Goal: Information Seeking & Learning: Compare options

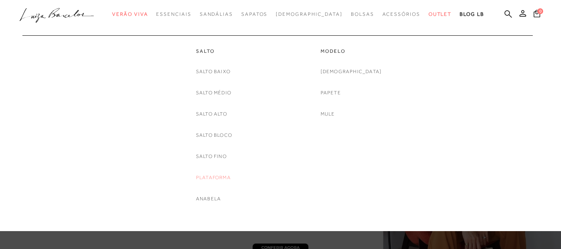
click at [202, 178] on link "Plataforma" at bounding box center [213, 177] width 35 height 9
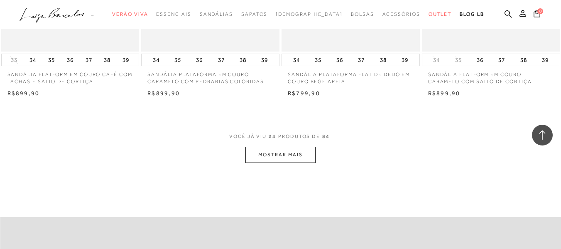
scroll to position [1535, 0]
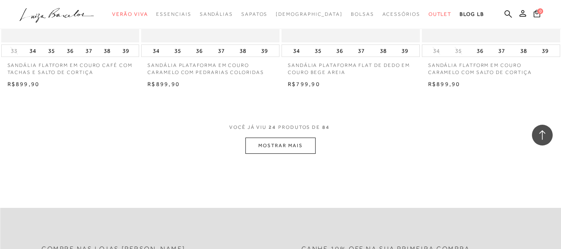
click at [286, 146] on button "MOSTRAR MAIS" at bounding box center [280, 145] width 70 height 16
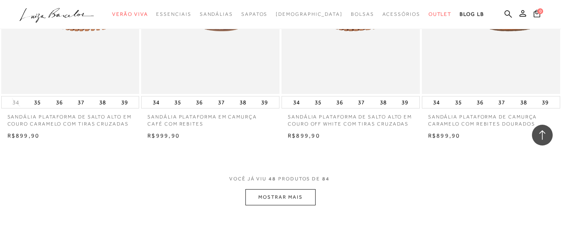
scroll to position [3070, 0]
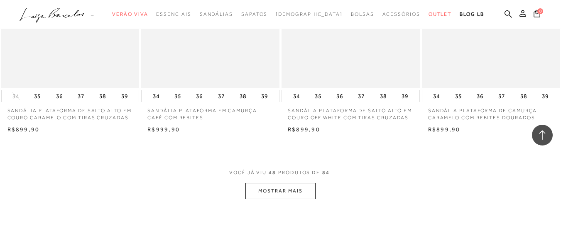
click at [283, 190] on button "MOSTRAR MAIS" at bounding box center [280, 191] width 70 height 16
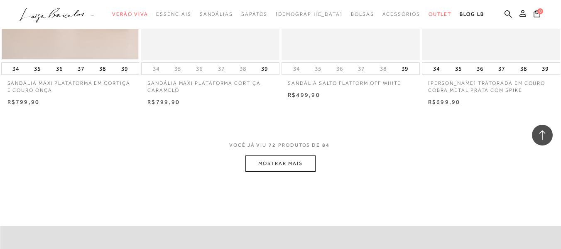
scroll to position [4688, 0]
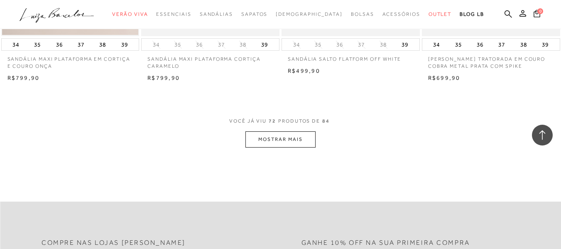
click at [280, 146] on button "MOSTRAR MAIS" at bounding box center [280, 139] width 70 height 16
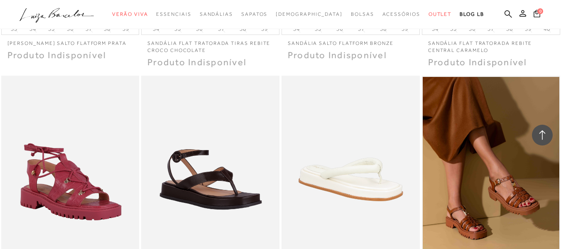
scroll to position [5311, 0]
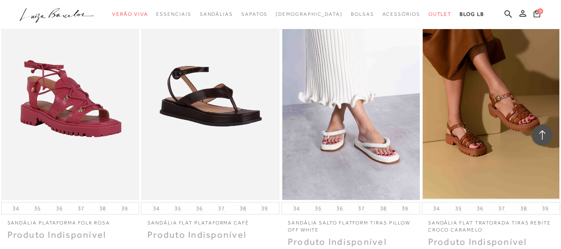
click at [333, 139] on img at bounding box center [350, 96] width 137 height 207
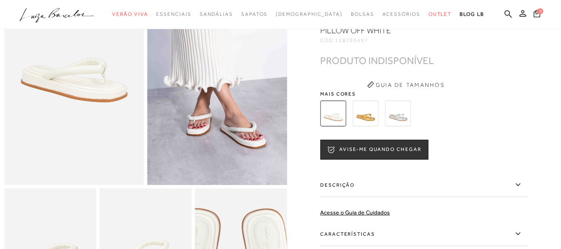
scroll to position [83, 0]
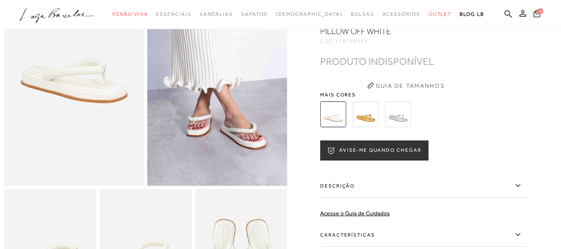
click at [373, 122] on img at bounding box center [365, 114] width 26 height 26
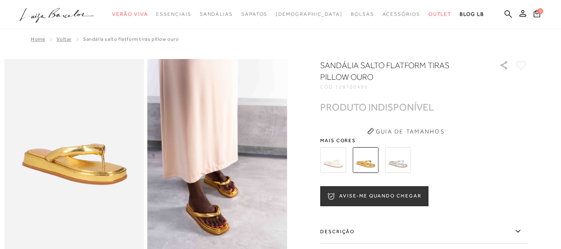
click at [402, 159] on img at bounding box center [398, 160] width 26 height 26
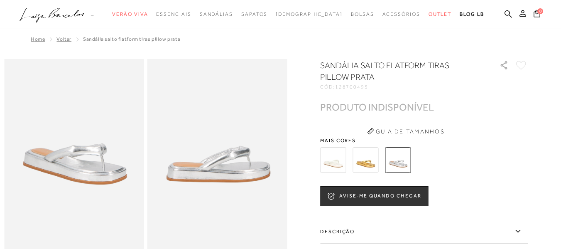
click at [337, 163] on img at bounding box center [333, 160] width 26 height 26
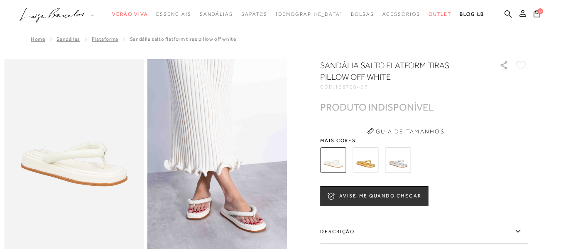
click at [400, 163] on img at bounding box center [398, 160] width 26 height 26
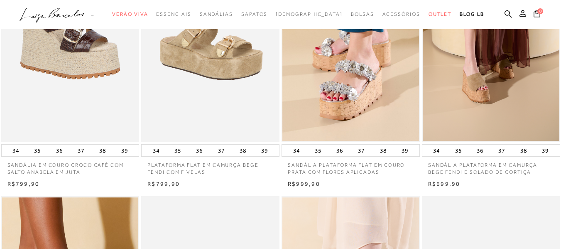
scroll to position [332, 0]
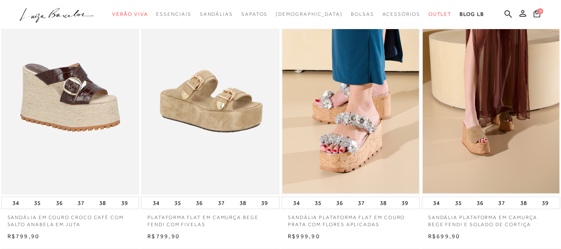
click at [219, 121] on img at bounding box center [210, 90] width 137 height 207
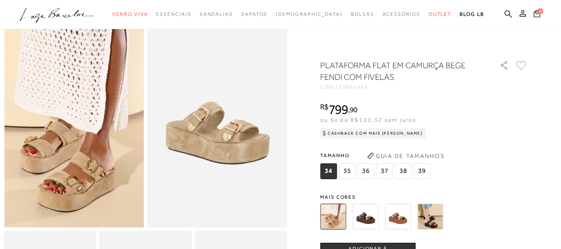
scroll to position [83, 0]
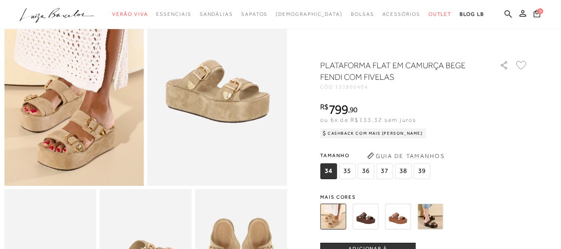
click at [368, 217] on img at bounding box center [365, 216] width 26 height 26
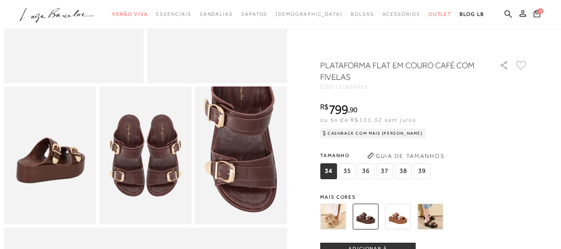
scroll to position [207, 0]
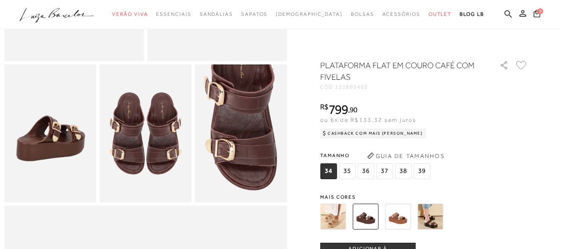
click at [402, 218] on img at bounding box center [398, 216] width 26 height 26
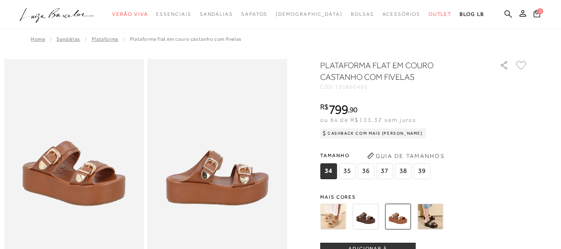
scroll to position [83, 0]
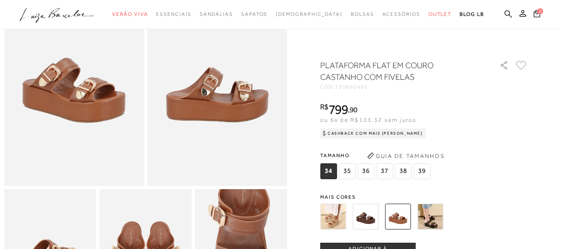
click at [431, 219] on img at bounding box center [430, 216] width 26 height 26
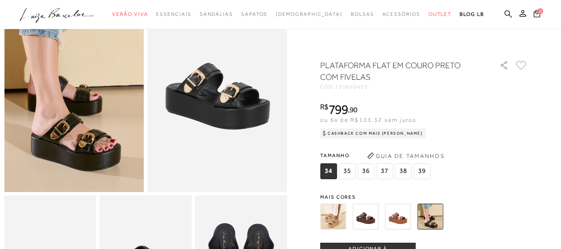
scroll to position [83, 0]
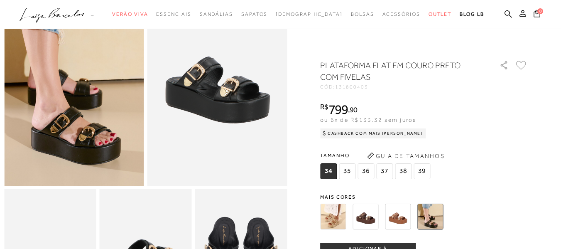
click at [334, 215] on img at bounding box center [333, 216] width 26 height 26
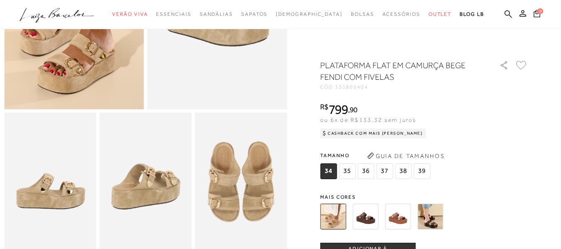
scroll to position [207, 0]
